Goal: Obtain resource: Obtain resource

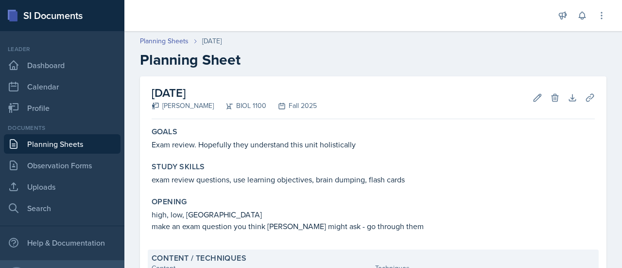
scroll to position [167, 0]
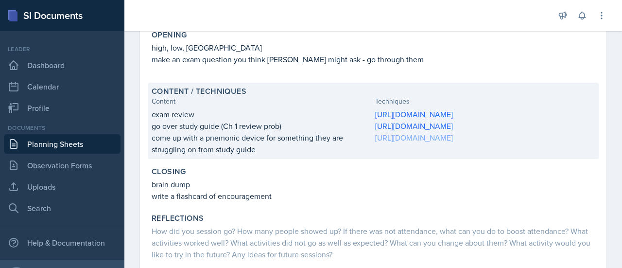
click at [433, 143] on link "[URL][DOMAIN_NAME]" at bounding box center [414, 137] width 78 height 11
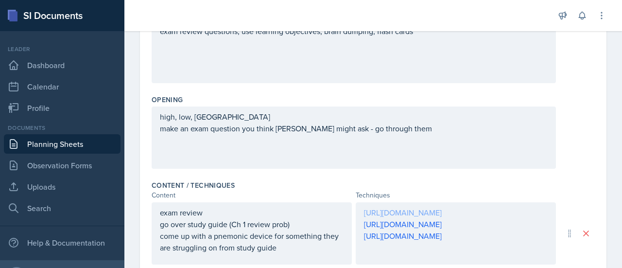
click at [448, 212] on div "[URL][DOMAIN_NAME] [URL][DOMAIN_NAME] [URL][DOMAIN_NAME]" at bounding box center [456, 233] width 200 height 62
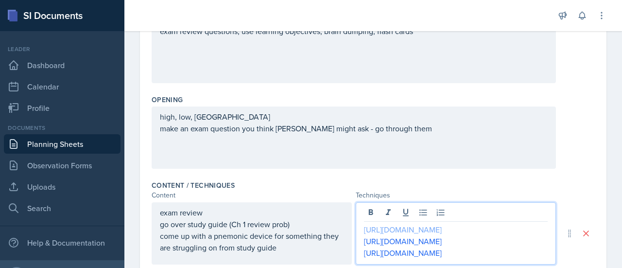
click at [442, 228] on link "[URL][DOMAIN_NAME]" at bounding box center [403, 229] width 78 height 11
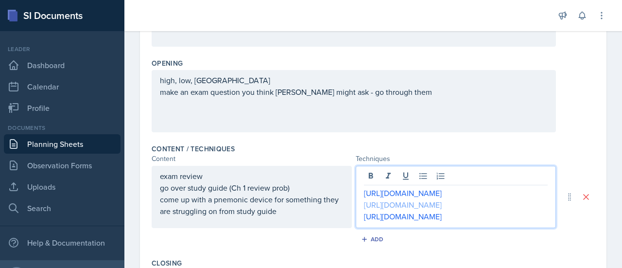
scroll to position [210, 0]
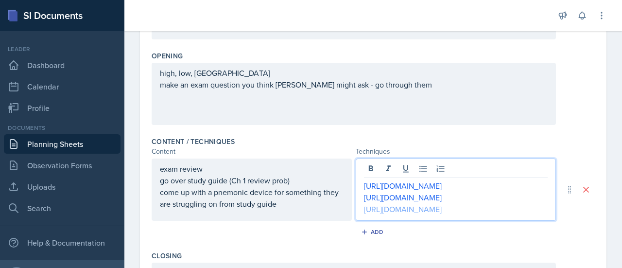
click at [413, 214] on link "[URL][DOMAIN_NAME]" at bounding box center [403, 209] width 78 height 11
click at [426, 214] on link "[URL][DOMAIN_NAME]" at bounding box center [403, 209] width 78 height 11
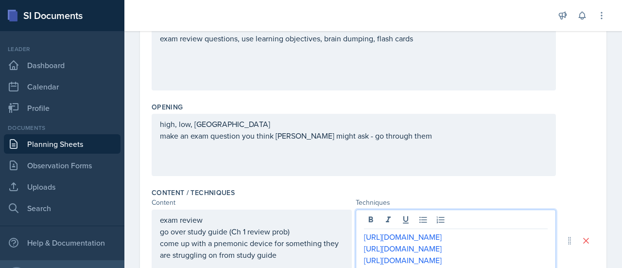
click at [87, 140] on link "Planning Sheets" at bounding box center [62, 143] width 117 height 19
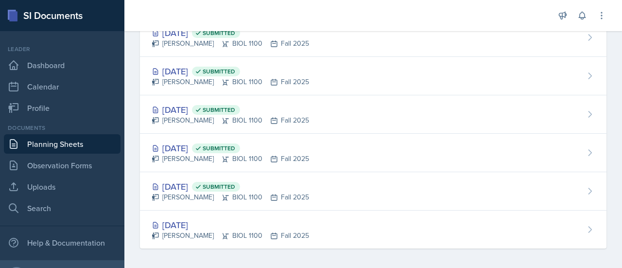
scroll to position [121, 0]
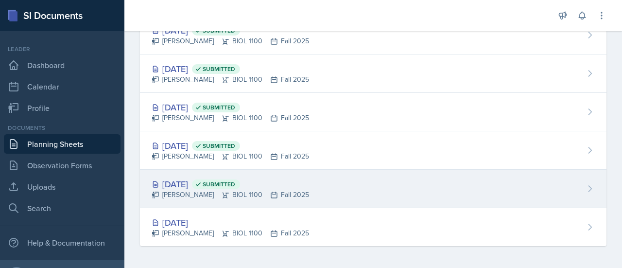
click at [197, 180] on div "[DATE] Submitted" at bounding box center [230, 183] width 157 height 13
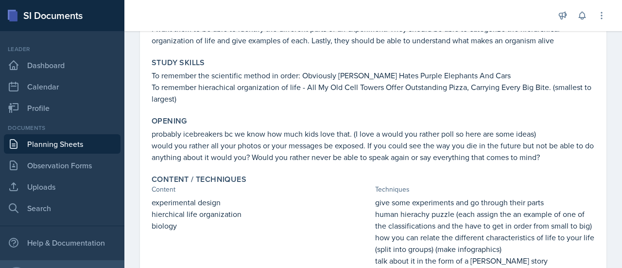
scroll to position [112, 0]
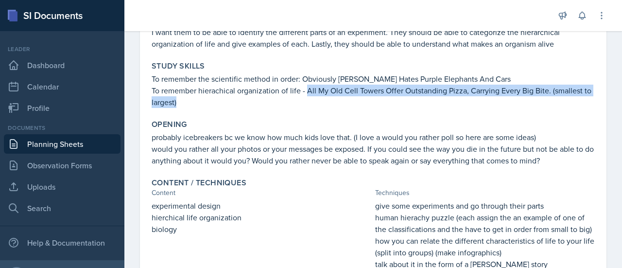
drag, startPoint x: 306, startPoint y: 91, endPoint x: 584, endPoint y: 104, distance: 279.1
click at [584, 104] on p "To remember hierachical organization of life - All My Old Cell Towers Offer Out…" at bounding box center [373, 96] width 443 height 23
copy p "All My Old Cell Towers Offer Outstanding Pizza, Carrying Every Big Bite. (small…"
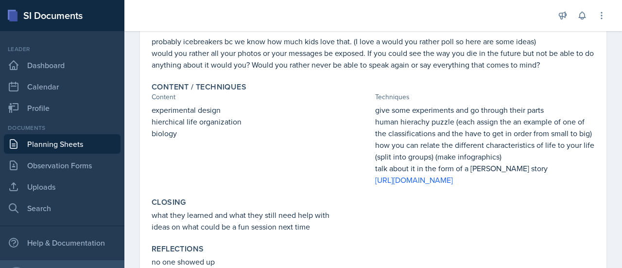
scroll to position [209, 0]
click at [453, 184] on link "[URL][DOMAIN_NAME]" at bounding box center [414, 178] width 78 height 11
